Goal: Obtain resource: Download file/media

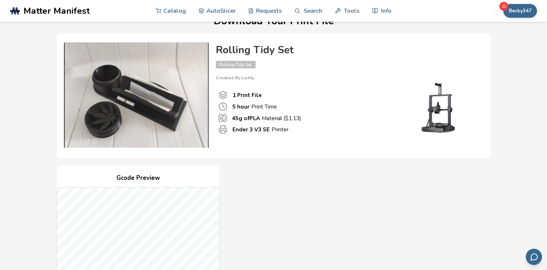
scroll to position [20, 0]
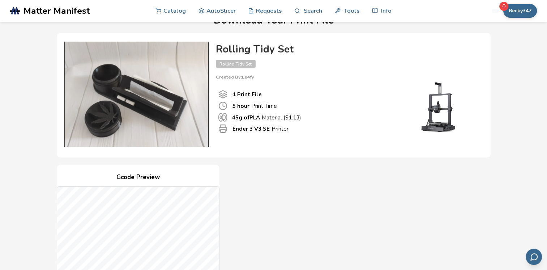
click at [51, 12] on span "Matter Manifest" at bounding box center [56, 11] width 66 height 10
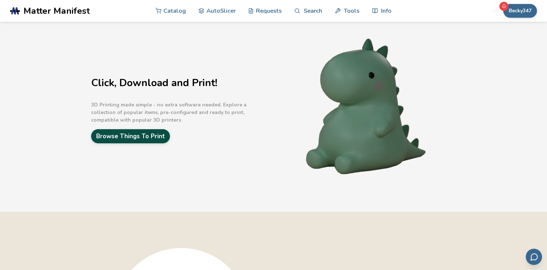
click at [155, 131] on link "Browse Things To Print" at bounding box center [130, 136] width 79 height 14
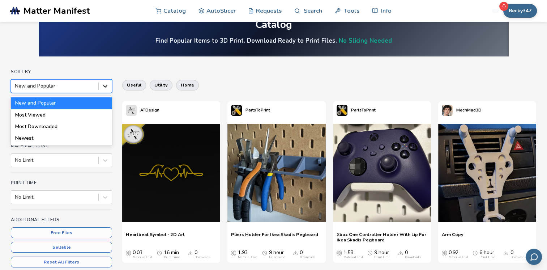
click at [109, 86] on div at bounding box center [105, 86] width 13 height 13
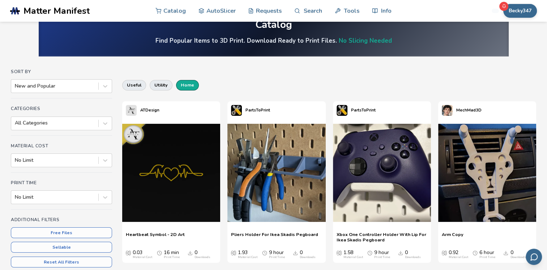
click at [186, 82] on button "home" at bounding box center [187, 85] width 23 height 10
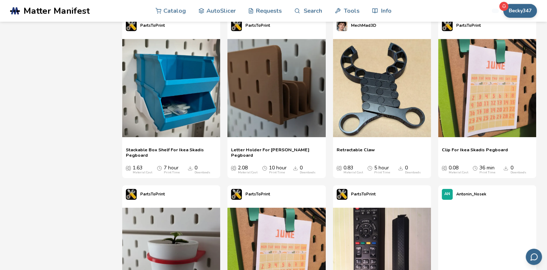
scroll to position [2463, 0]
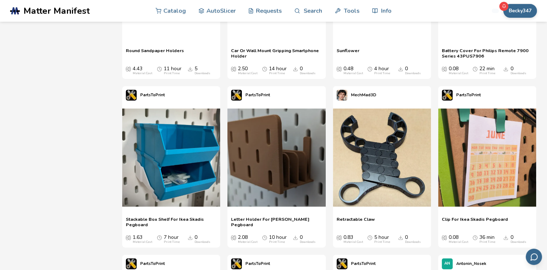
scroll to position [2390, 0]
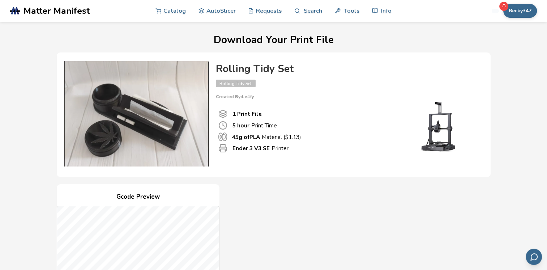
click at [262, 166] on div "Rolling Tidy Set Rolling Tidy Set Created By: Le4fy 1 Print File 5 hour Print T…" at bounding box center [346, 113] width 275 height 107
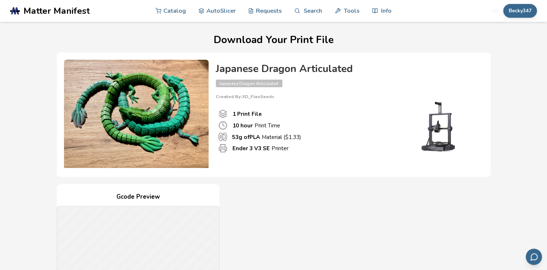
click at [271, 100] on div "1 Print File 10 hour Print Time 53 g of PLA Material ($ 1.33 ) Ender 3 V3 SE Pr…" at bounding box center [305, 131] width 178 height 64
